Goal: Use online tool/utility: Utilize a website feature to perform a specific function

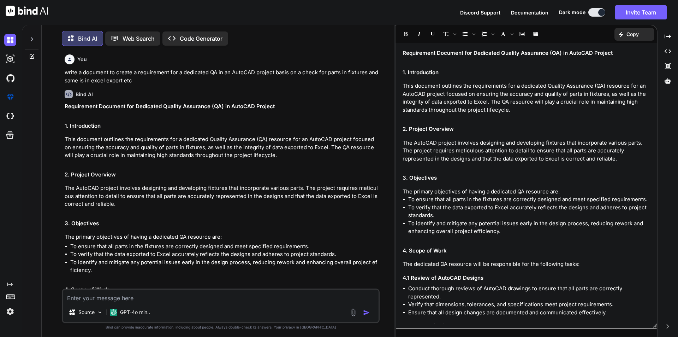
scroll to position [772, 0]
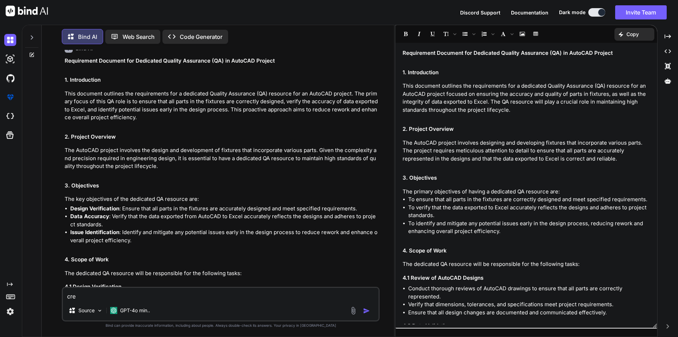
type textarea "cret"
type textarea "x"
type textarea "cre"
type textarea "x"
type textarea "crea"
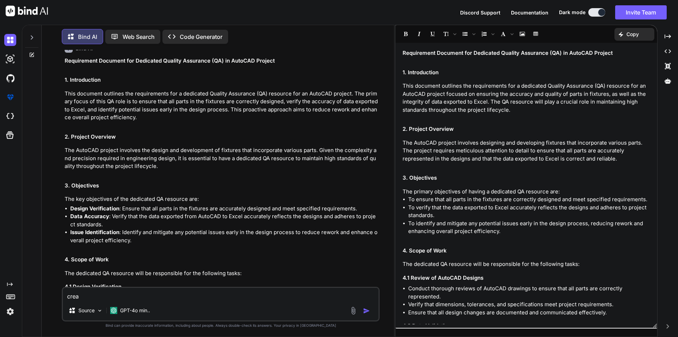
type textarea "x"
type textarea "creat"
type textarea "x"
type textarea "create"
type textarea "x"
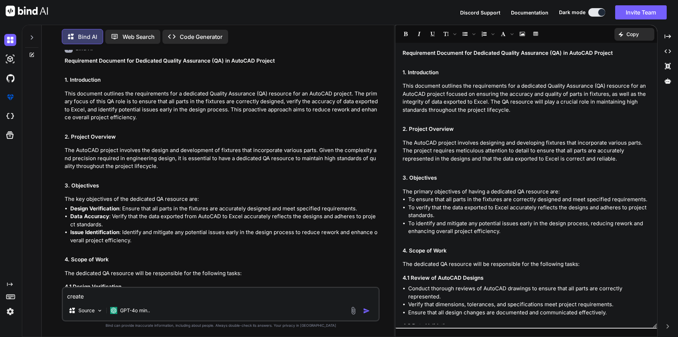
type textarea "create"
type textarea "x"
type textarea "create a"
type textarea "x"
type textarea "create a"
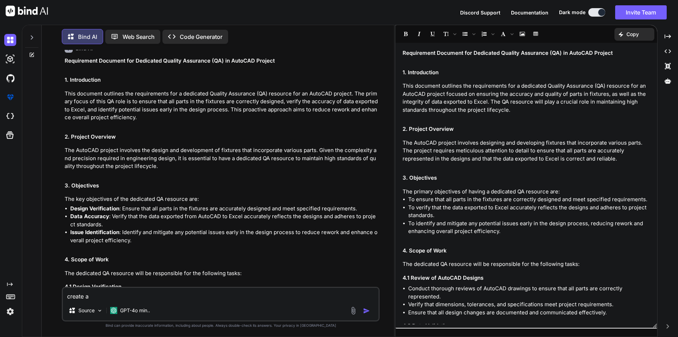
type textarea "x"
type textarea "create a d"
type textarea "x"
type textarea "create a do"
type textarea "x"
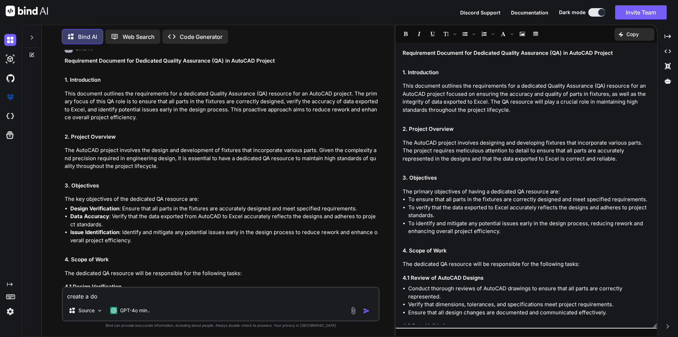
type textarea "create a doc"
type textarea "x"
type textarea "create a docu"
type textarea "x"
type textarea "create a docum"
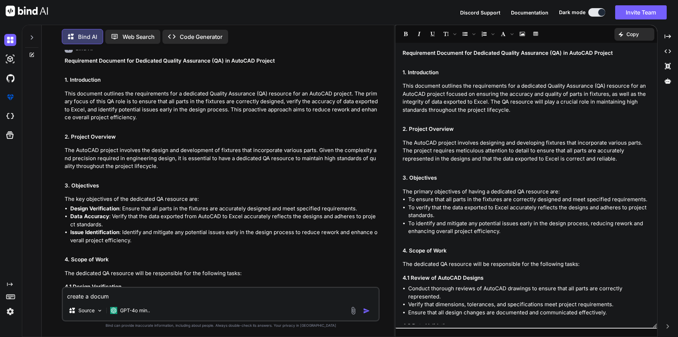
type textarea "x"
type textarea "create a documen"
type textarea "x"
type textarea "create a document"
type textarea "x"
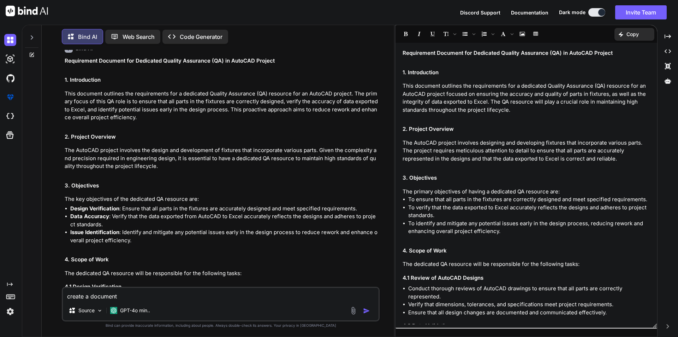
type textarea "create a document"
type textarea "x"
type textarea "create a document t"
type textarea "x"
type textarea "create a document to"
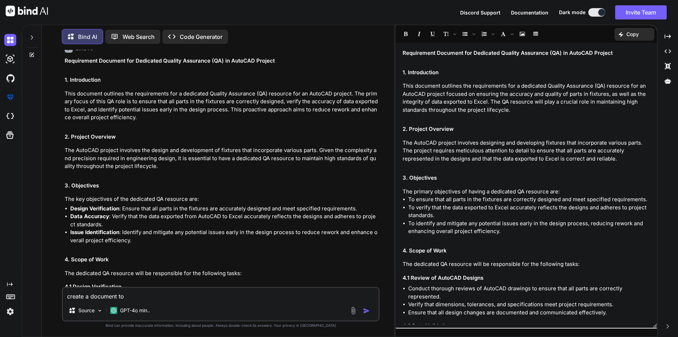
type textarea "x"
type textarea "create a document to"
type textarea "x"
type textarea "create a document to g"
type textarea "x"
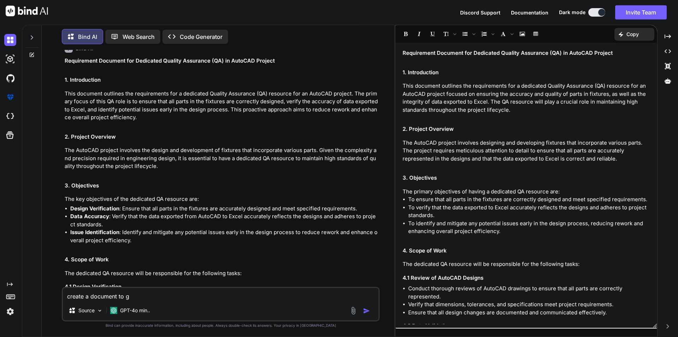
type textarea "create a document to ge"
type textarea "x"
type textarea "create a document to ger"
type textarea "x"
type textarea "create a document to [PERSON_NAME]"
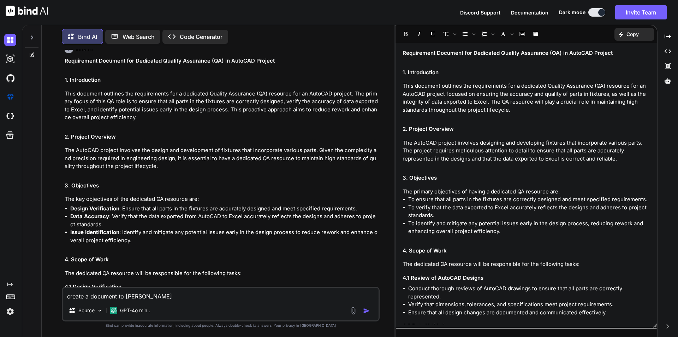
type textarea "x"
type textarea "create a document to gerer"
type textarea "x"
type textarea "create a document to gererat"
type textarea "x"
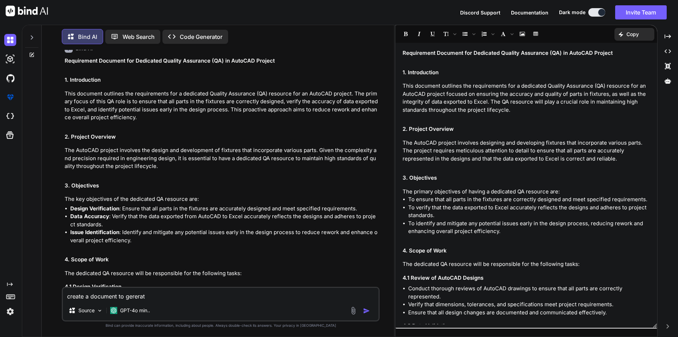
type textarea "create a document to gererate"
type textarea "x"
type textarea "create a document to gererate"
type textarea "x"
type textarea "create a document to gererate n"
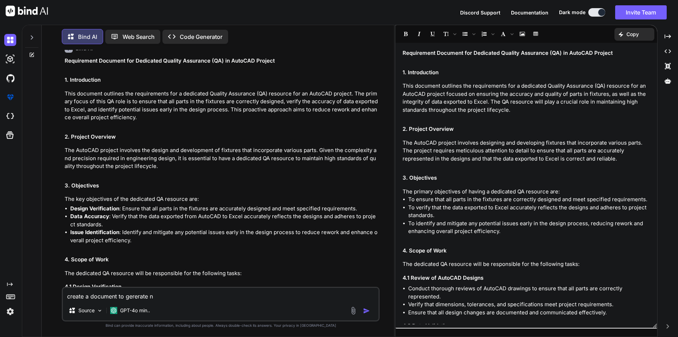
type textarea "x"
type textarea "create a document to gererate"
type textarea "x"
type textarea "create a document to gererate"
type textarea "x"
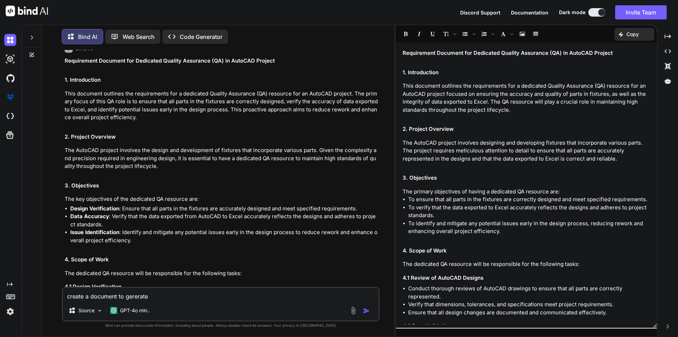
type textarea "create a document to gererat"
type textarea "x"
type textarea "create a document to gerera"
type textarea "x"
type textarea "create a document to gerer"
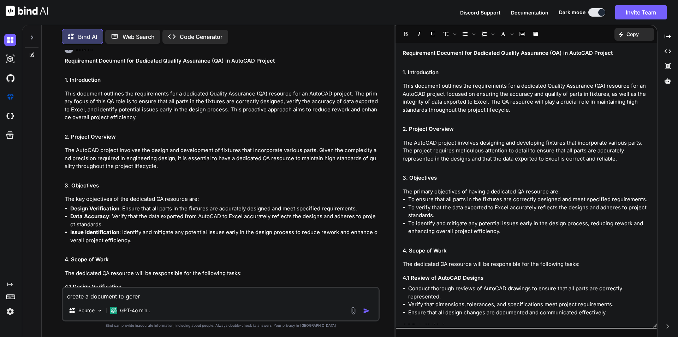
type textarea "x"
type textarea "create a document to [PERSON_NAME]"
type textarea "x"
type textarea "create a document to ger"
type textarea "x"
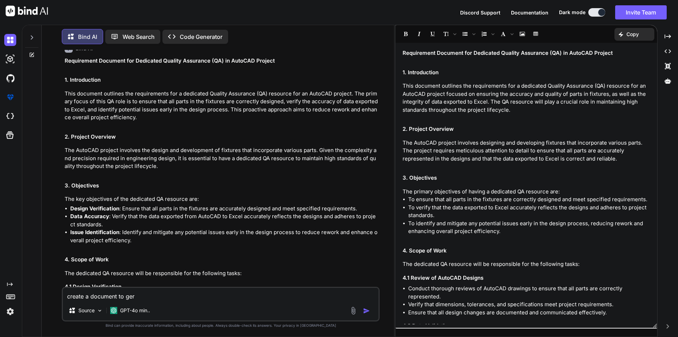
type textarea "create a document to [PERSON_NAME]"
type textarea "x"
type textarea "create a document to gerer"
type textarea "x"
type textarea "create a document to gerera"
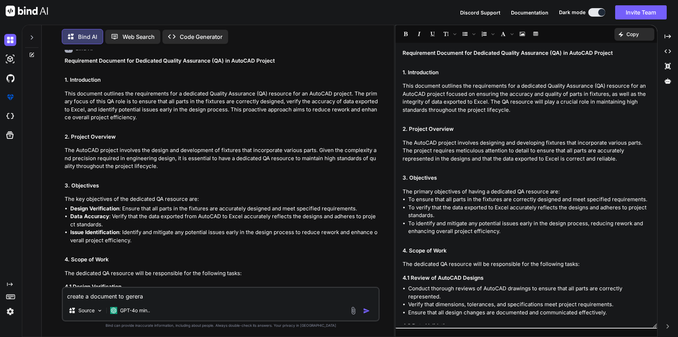
type textarea "x"
type textarea "create a document to gererat"
type textarea "x"
type textarea "create a document to gererate"
type textarea "x"
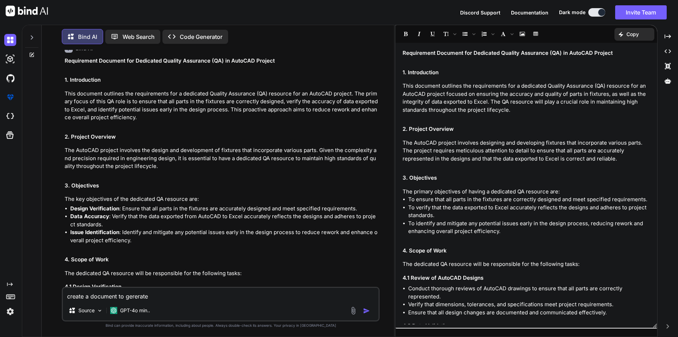
type textarea "create a document to gererate"
type textarea "x"
type textarea "create a document to gererat"
type textarea "x"
type textarea "create a document to gerera"
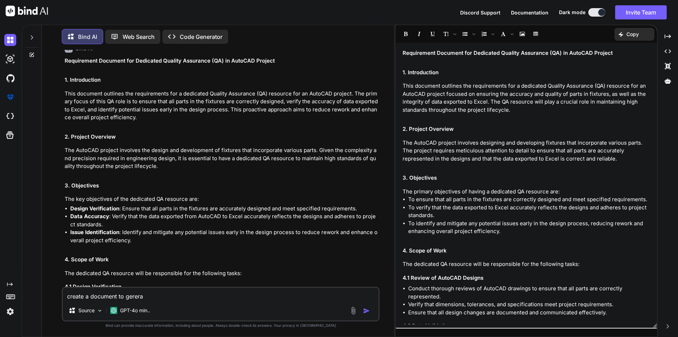
type textarea "x"
type textarea "create a document to gerer"
type textarea "x"
type textarea "create a document to [PERSON_NAME]"
type textarea "x"
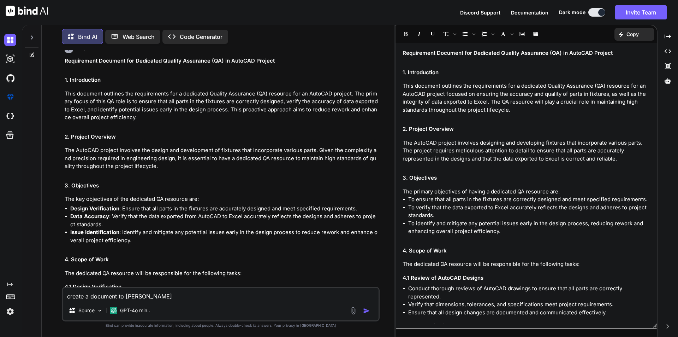
type textarea "create a document to ger"
type textarea "x"
type textarea "create a document to [GEOGRAPHIC_DATA]"
type textarea "x"
type textarea "create a document to gerar"
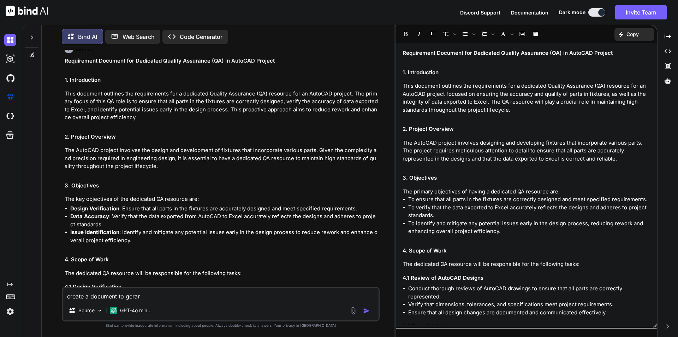
type textarea "x"
type textarea "create a document to gerarat"
type textarea "x"
type textarea "create a document to gerarate"
type textarea "x"
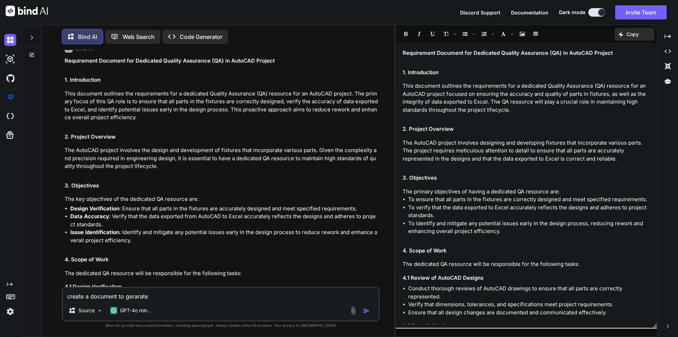
type textarea "create a document to gerarate"
type textarea "x"
type textarea "create a document to gerarate"
type textarea "x"
type textarea "create a document to gerarat"
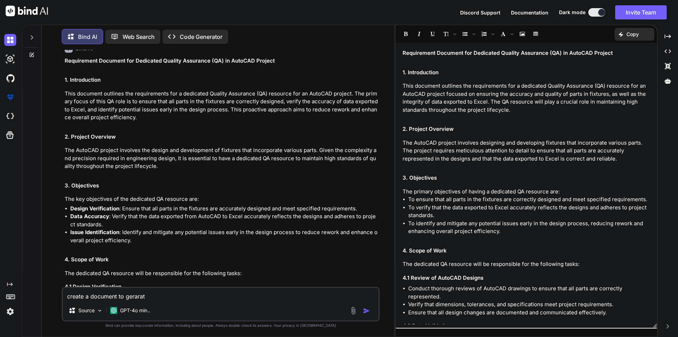
type textarea "x"
type textarea "create a document to gerara"
type textarea "x"
type textarea "create a document to gerar"
type textarea "x"
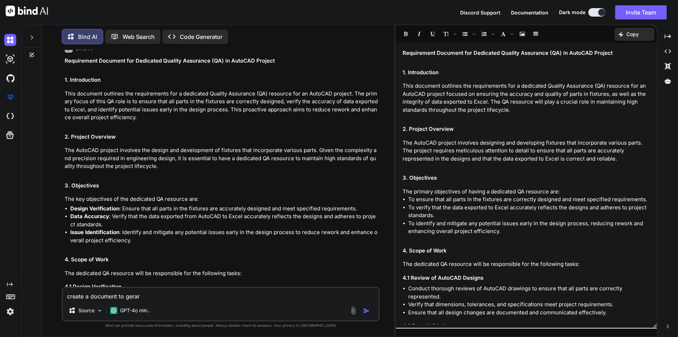
type textarea "create a document to [GEOGRAPHIC_DATA]"
type textarea "x"
type textarea "create a document to ger"
type textarea "x"
type textarea "create a document to ge"
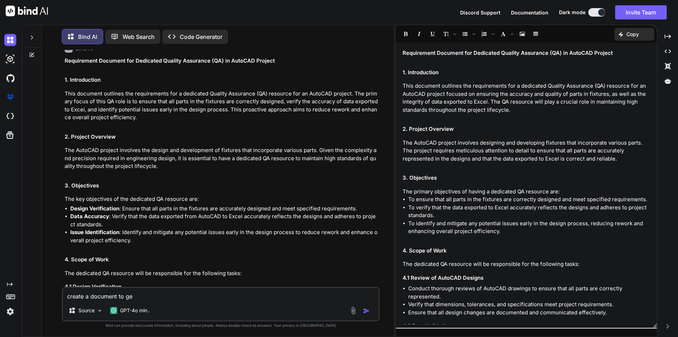
type textarea "x"
type textarea "create a document to g"
type textarea "x"
type textarea "create a document to ga"
type textarea "x"
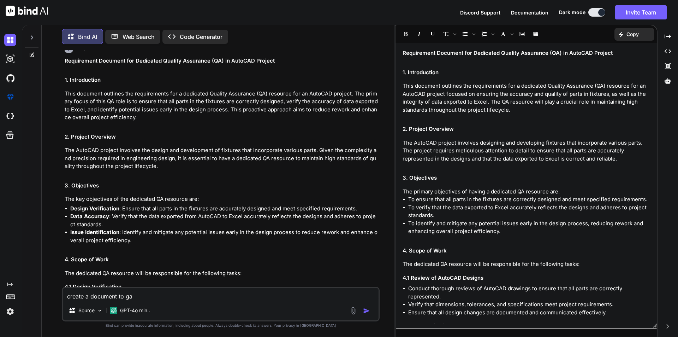
type textarea "create a document to gan"
type textarea "x"
type textarea "create a document to gane"
type textarea "x"
type textarea "create a document to ganera"
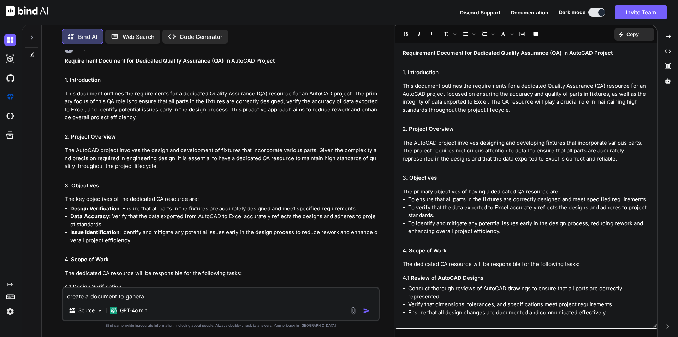
type textarea "x"
type textarea "create a document to ganerat"
type textarea "x"
type textarea "create a document to ganerate"
type textarea "x"
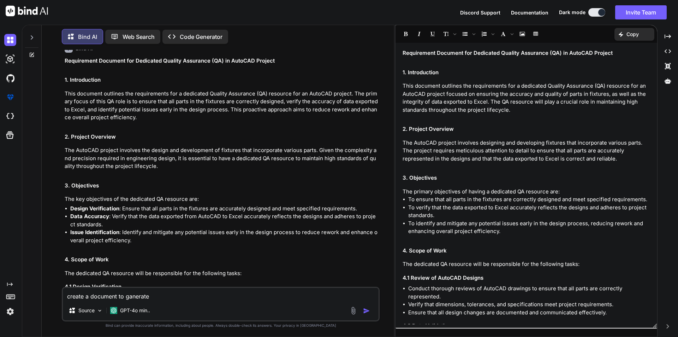
type textarea "create a document to ganerate"
type textarea "x"
type textarea "create a document to ganerat"
type textarea "x"
type textarea "create a document to ganera"
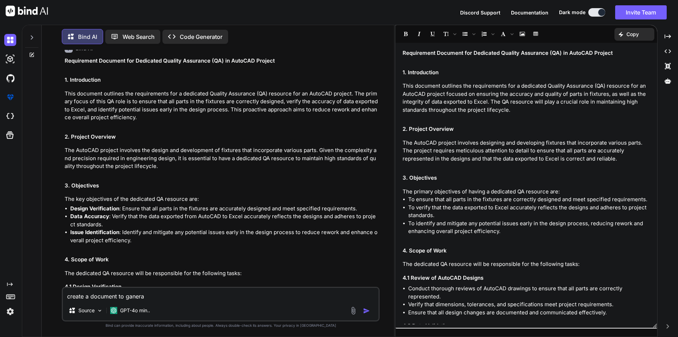
type textarea "x"
type textarea "create a document to ganer"
type textarea "x"
type textarea "create a document to gane"
type textarea "x"
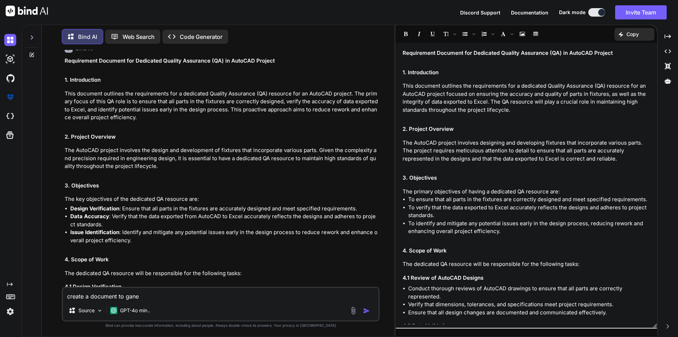
type textarea "create a document to gan"
type textarea "x"
type textarea "create a document to ga"
type textarea "x"
type textarea "create a document to g"
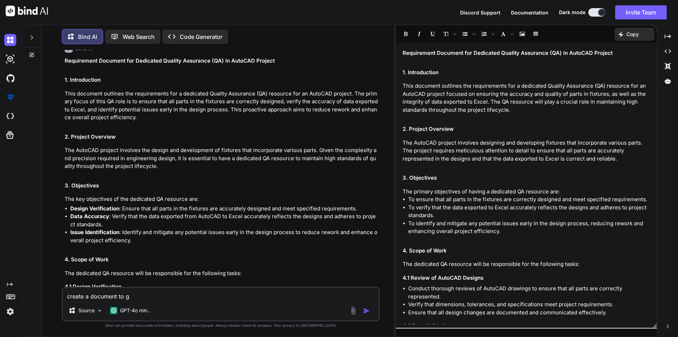
type textarea "x"
type textarea "create a document to ge"
type textarea "x"
type textarea "create a document to gen"
type textarea "x"
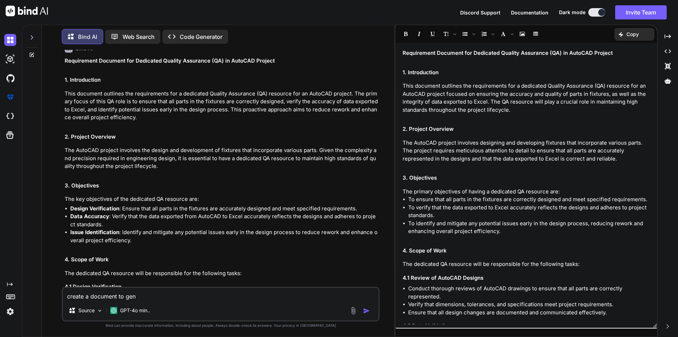
type textarea "create a document to genr"
type textarea "x"
type textarea "create a document to genra"
type textarea "x"
type textarea "create a document to genrat"
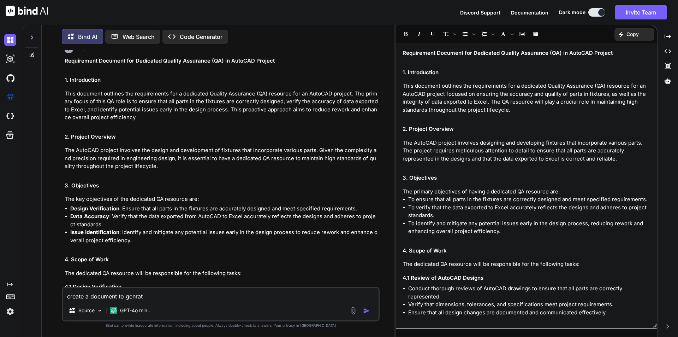
type textarea "x"
type textarea "create a document to genrate"
type textarea "x"
type textarea "create a document to genrate"
type textarea "x"
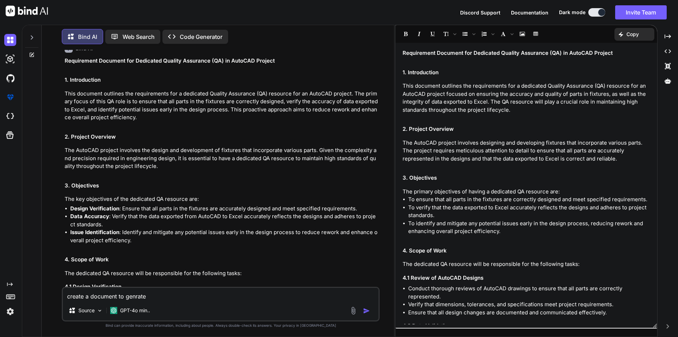
type textarea "create a document to genrate"
type textarea "x"
type textarea "create a document to genrat"
type textarea "x"
type textarea "create a document to genra"
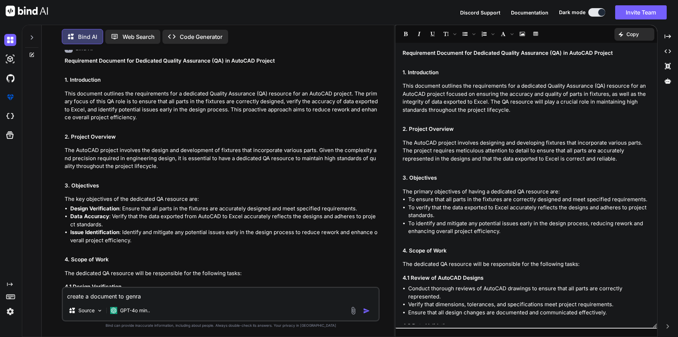
type textarea "x"
type textarea "create a document to genr"
type textarea "x"
type textarea "create a document to gen"
type textarea "x"
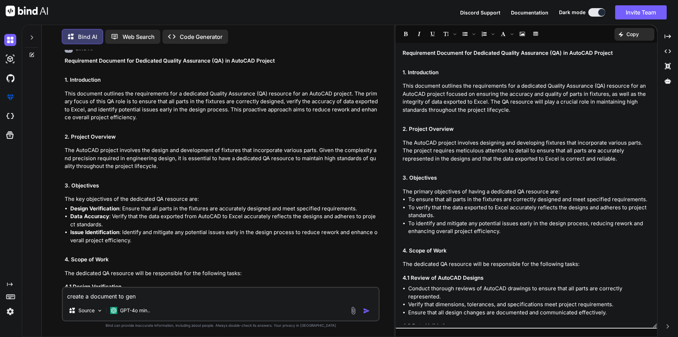
type textarea "create a document to gene"
type textarea "x"
type textarea "create a document to gener"
type textarea "x"
type textarea "create a document to generat"
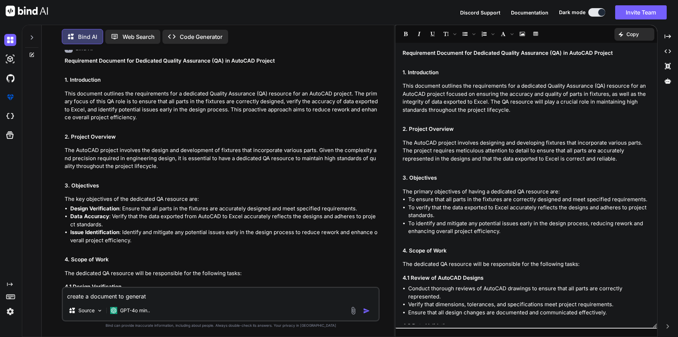
type textarea "x"
type textarea "create a document to generate"
type textarea "x"
type textarea "create a document to generate n"
type textarea "x"
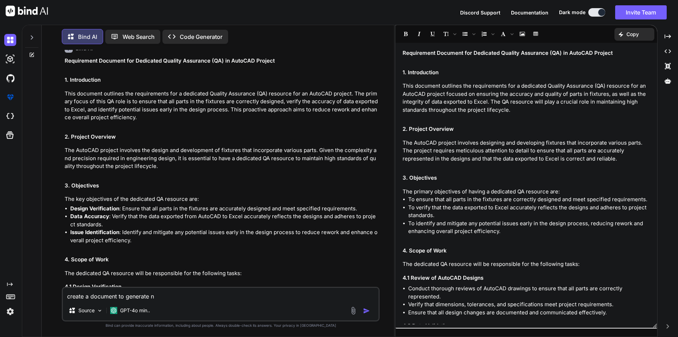
type textarea "create a document to generate ne"
type textarea "x"
type textarea "create a document to generate nee"
type textarea "x"
type textarea "create a document to generate need"
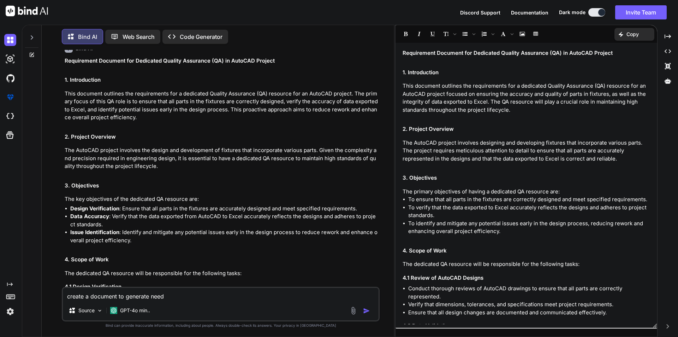
type textarea "x"
type textarea "create a document to generate need"
type textarea "x"
type textarea "create a document to generate need f"
type textarea "x"
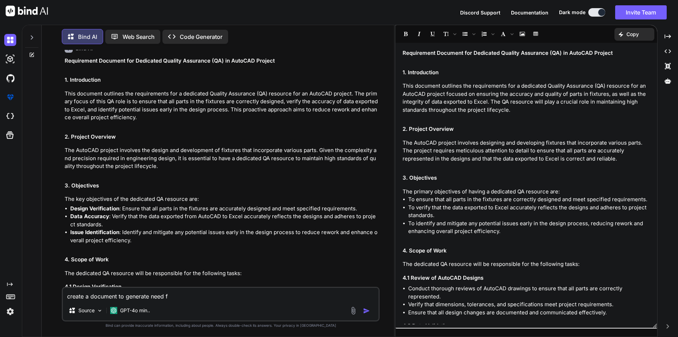
type textarea "create a document to generate need fo"
type textarea "x"
type textarea "create a document to generate need for"
type textarea "x"
type textarea "create a document to generate need for"
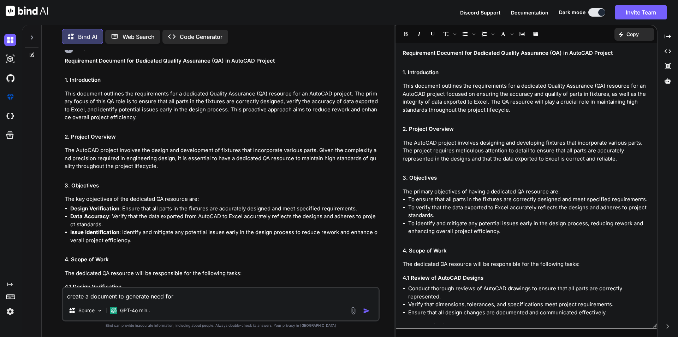
type textarea "x"
type textarea "create a document to generate need for a"
type textarea "x"
type textarea "create a document to generate need for a"
type textarea "x"
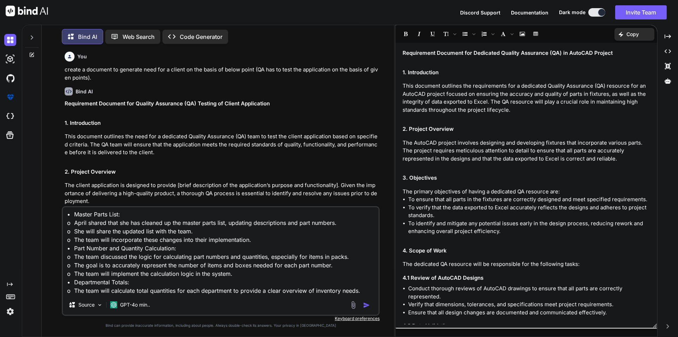
scroll to position [1439, 0]
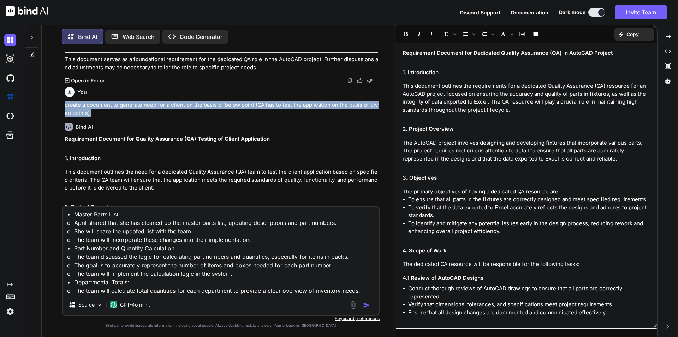
drag, startPoint x: 94, startPoint y: 113, endPoint x: 66, endPoint y: 104, distance: 29.7
click at [66, 104] on p "create a document to generate need for a client on the basis of below point (QA…" at bounding box center [222, 109] width 314 height 16
copy p "create a document to generate need for a client on the basis of below point (QA…"
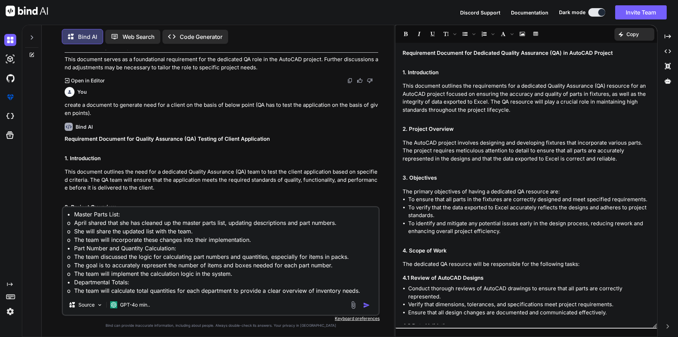
click at [148, 274] on textarea "• Master Parts List: o April shared that she has cleaned up the master parts li…" at bounding box center [221, 251] width 316 height 88
paste textarea "create a document to generate need for a client on the basis of below point (QA…"
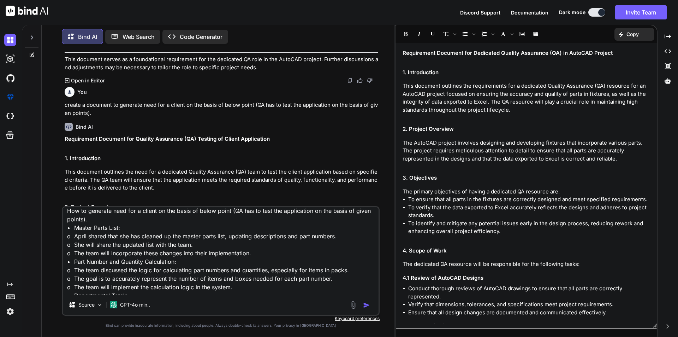
scroll to position [27, 0]
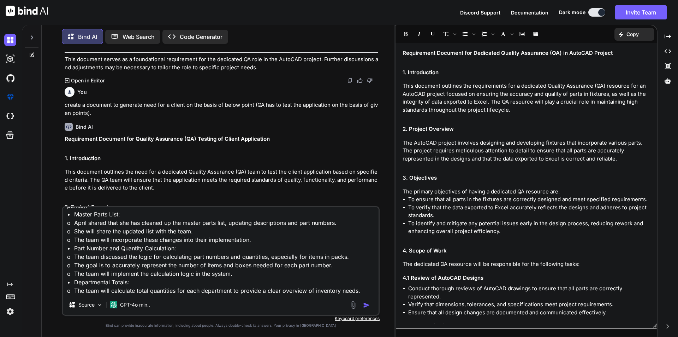
click at [367, 303] on img "button" at bounding box center [366, 304] width 7 height 7
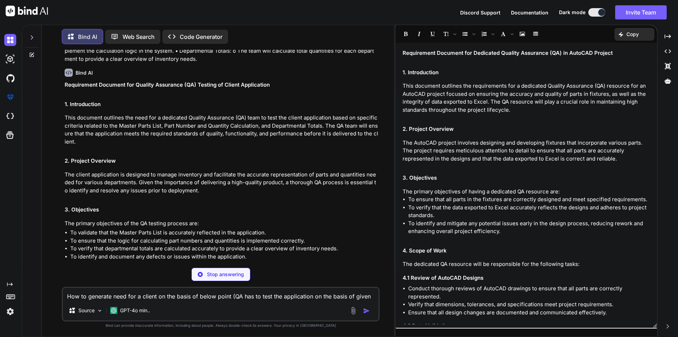
scroll to position [2321, 0]
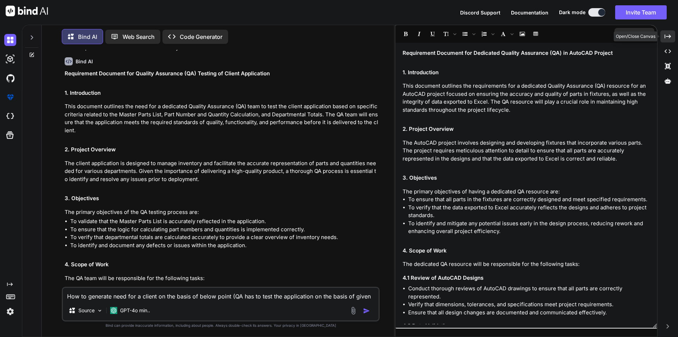
click at [671, 34] on div "Created with Pixso." at bounding box center [668, 36] width 15 height 12
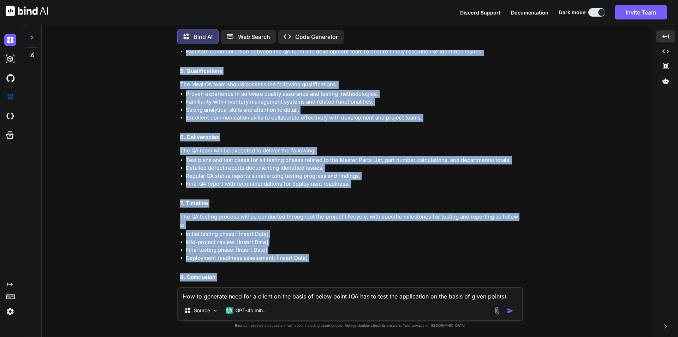
scroll to position [2671, 0]
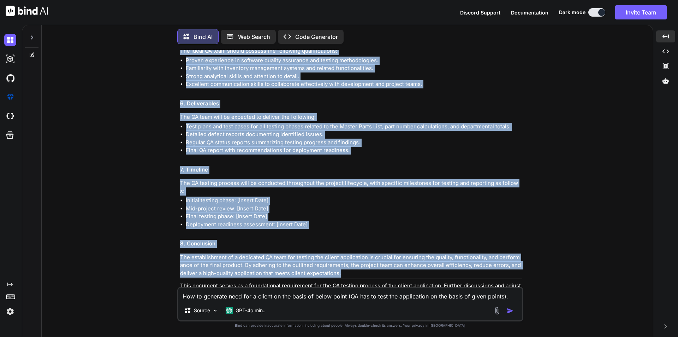
drag, startPoint x: 181, startPoint y: 130, endPoint x: 353, endPoint y: 249, distance: 209.1
copy div "Requirement Document for Quality Assurance (QA) Testing of Client Application 1…"
click at [495, 304] on img at bounding box center [494, 307] width 6 height 6
click at [251, 293] on textarea "How to generate need for a client on the basis of below point (QA has to test t…" at bounding box center [350, 294] width 344 height 13
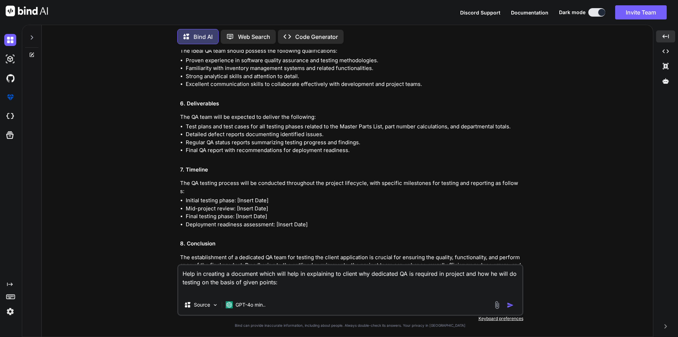
paste textarea "• Loremi Dolor Sita: c Adipi elitse doei tem inc utlabor et dol magnaa enima mi…"
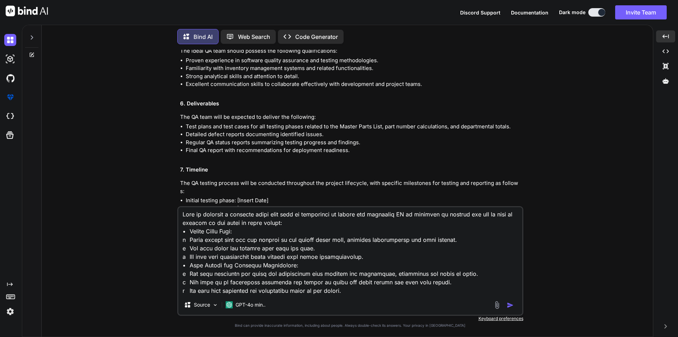
scroll to position [0, 0]
click at [304, 227] on textarea at bounding box center [350, 251] width 344 height 88
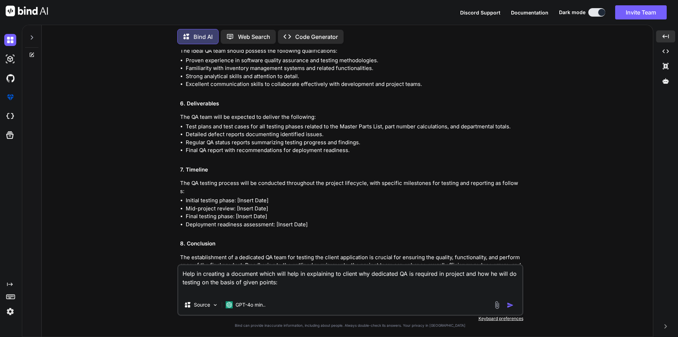
paste textarea "• Loremi Dolor Sita: c Adipis elitse doei tem inc utlabor et dol magnaa enima m…"
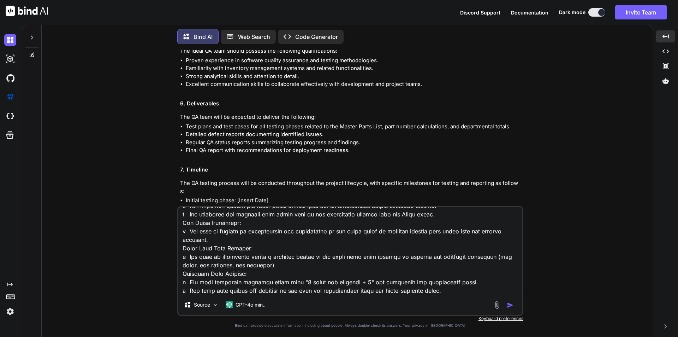
click at [510, 304] on img "button" at bounding box center [510, 304] width 7 height 7
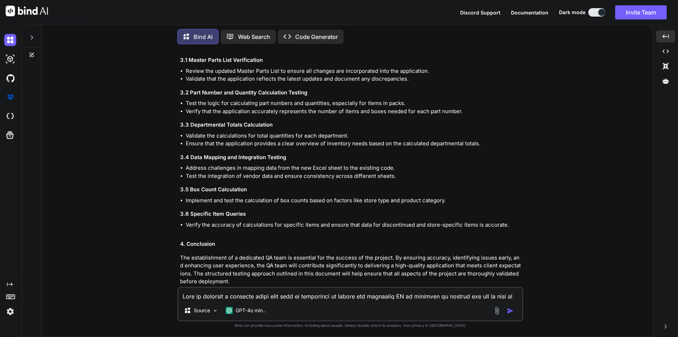
scroll to position [3533, 0]
click at [493, 312] on img at bounding box center [494, 315] width 6 height 6
